Goal: Information Seeking & Learning: Compare options

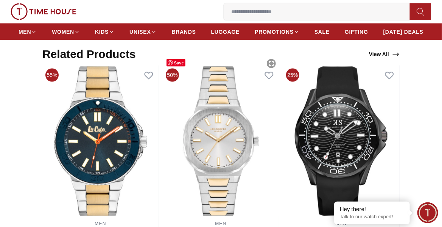
scroll to position [526, 0]
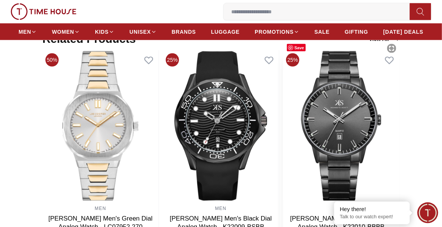
click at [349, 110] on img at bounding box center [341, 125] width 116 height 151
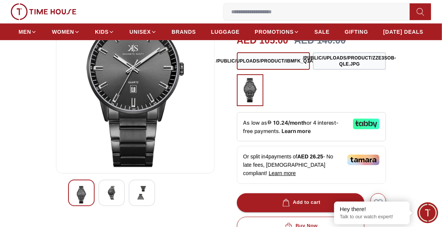
scroll to position [90, 0]
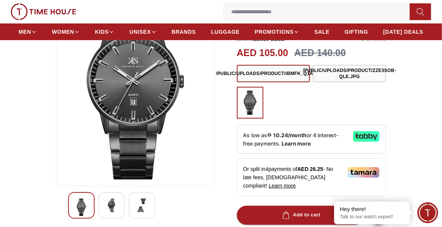
click at [111, 205] on img at bounding box center [112, 205] width 14 height 14
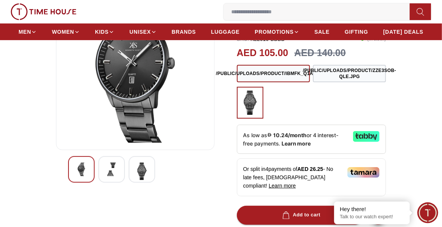
click at [112, 172] on img at bounding box center [112, 169] width 14 height 14
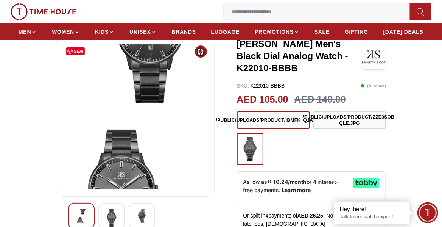
scroll to position [45, 0]
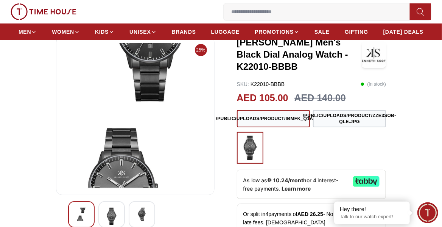
click at [108, 212] on img at bounding box center [112, 215] width 14 height 17
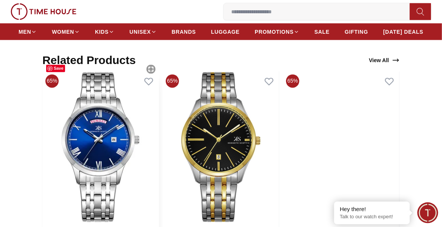
scroll to position [526, 0]
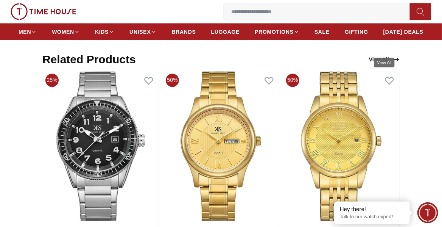
click at [398, 58] on icon "View All" at bounding box center [396, 59] width 6 height 3
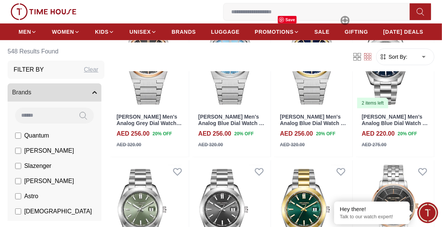
scroll to position [1307, 0]
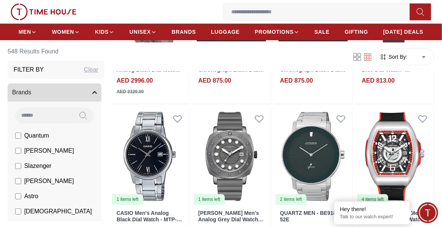
scroll to position [1983, 0]
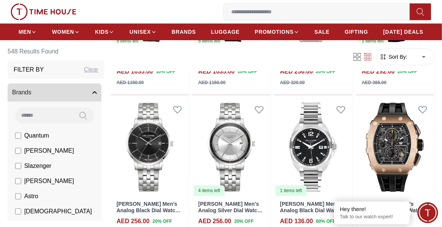
scroll to position [2313, 0]
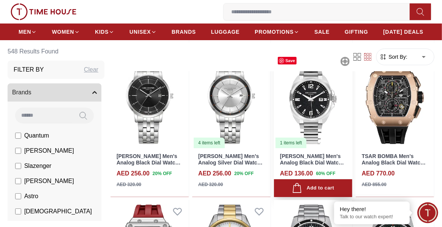
click at [324, 81] on img at bounding box center [313, 99] width 78 height 98
